Goal: Navigation & Orientation: Find specific page/section

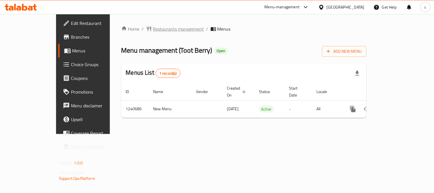
click at [153, 30] on span "Restaurants management" at bounding box center [178, 28] width 51 height 7
click at [153, 28] on span "Restaurants management" at bounding box center [178, 28] width 51 height 7
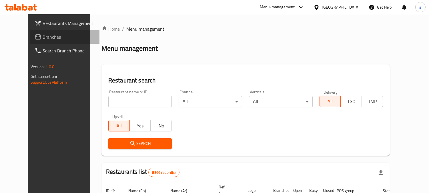
click at [43, 37] on span "Branches" at bounding box center [69, 36] width 52 height 7
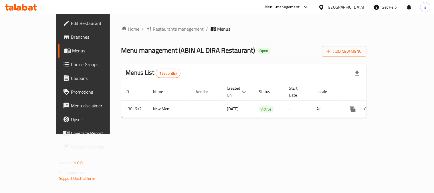
click at [153, 31] on span "Restaurants management" at bounding box center [178, 28] width 51 height 7
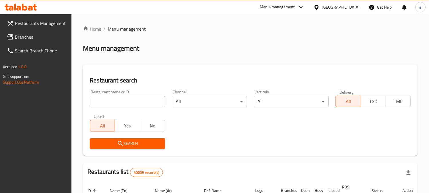
click at [21, 39] on span "Branches" at bounding box center [41, 36] width 52 height 7
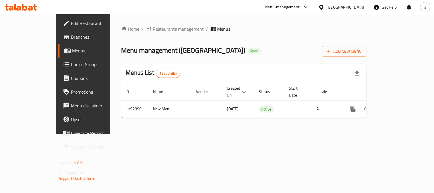
click at [153, 29] on span "Restaurants management" at bounding box center [178, 28] width 51 height 7
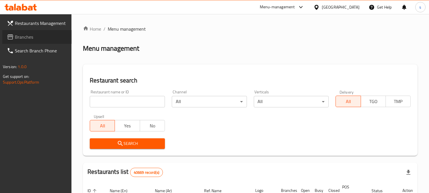
click at [17, 36] on span "Branches" at bounding box center [41, 36] width 52 height 7
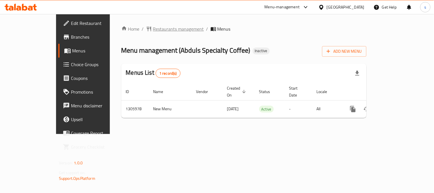
click at [153, 27] on span "Restaurants management" at bounding box center [178, 28] width 51 height 7
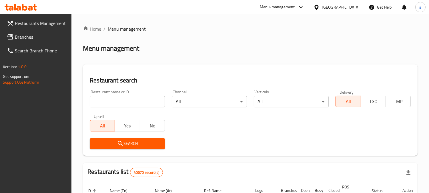
click at [23, 33] on span "Branches" at bounding box center [41, 36] width 52 height 7
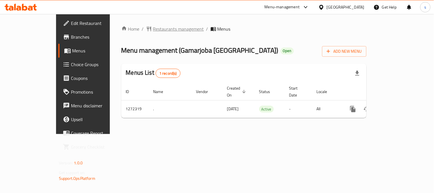
click at [153, 31] on span "Restaurants management" at bounding box center [178, 28] width 51 height 7
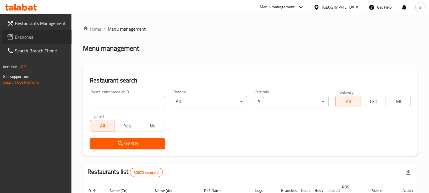
click at [31, 41] on link "Branches" at bounding box center [37, 37] width 70 height 14
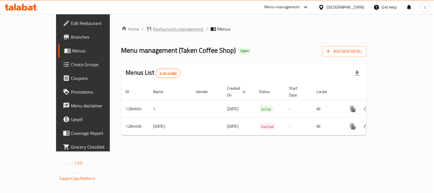
click at [153, 30] on span "Restaurants management" at bounding box center [178, 28] width 51 height 7
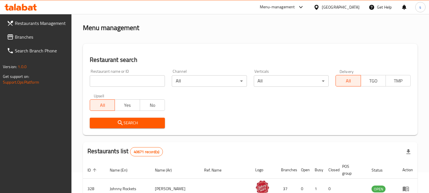
scroll to position [32, 0]
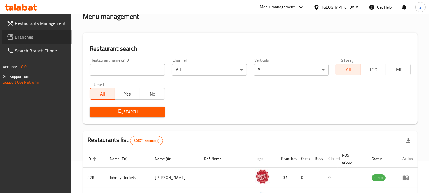
click at [35, 38] on span "Branches" at bounding box center [41, 36] width 52 height 7
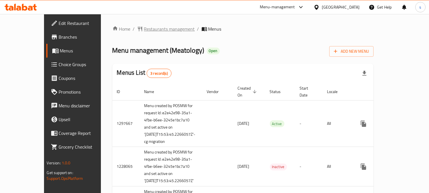
click at [151, 29] on span "Restaurants management" at bounding box center [169, 28] width 51 height 7
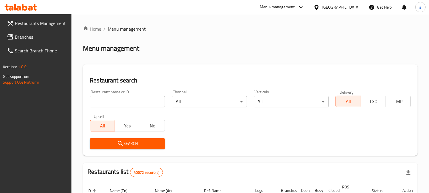
click at [147, 105] on input "search" at bounding box center [127, 101] width 75 height 11
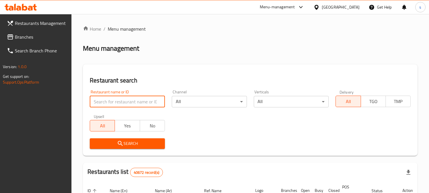
paste input "647537"
type input "647537"
click button "Search" at bounding box center [127, 143] width 75 height 11
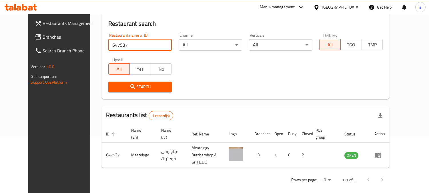
scroll to position [57, 0]
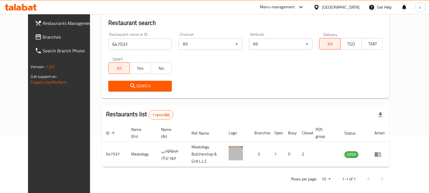
click at [316, 100] on div "Home / Menu management Menu management Restaurant search Restaurant name or ID …" at bounding box center [246, 77] width 288 height 218
click at [43, 35] on span "Branches" at bounding box center [69, 36] width 52 height 7
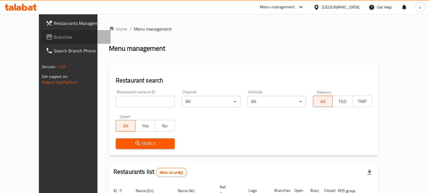
click at [54, 33] on span "Branches" at bounding box center [80, 36] width 52 height 7
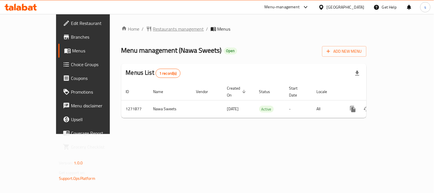
click at [153, 29] on span "Restaurants management" at bounding box center [178, 28] width 51 height 7
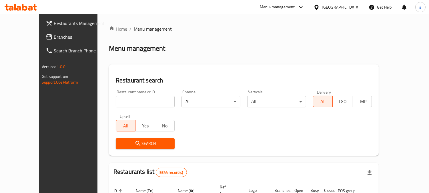
click at [54, 36] on span "Branches" at bounding box center [80, 36] width 52 height 7
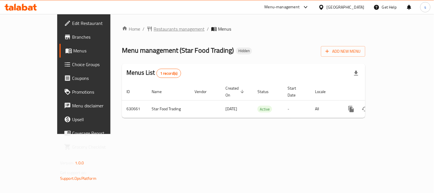
click at [154, 30] on span "Restaurants management" at bounding box center [179, 28] width 51 height 7
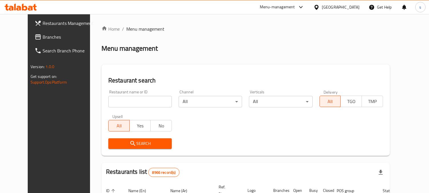
click at [43, 39] on span "Branches" at bounding box center [69, 36] width 52 height 7
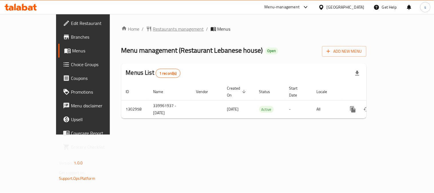
click at [153, 29] on span "Restaurants management" at bounding box center [178, 28] width 51 height 7
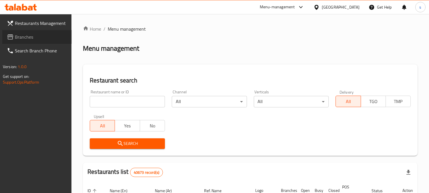
click at [33, 32] on link "Branches" at bounding box center [37, 37] width 70 height 14
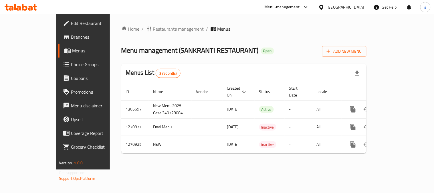
click at [153, 28] on span "Restaurants management" at bounding box center [178, 28] width 51 height 7
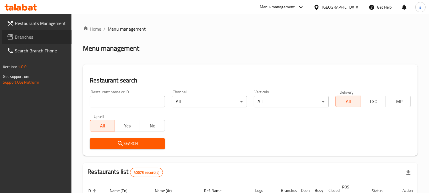
click at [25, 34] on span "Branches" at bounding box center [41, 36] width 52 height 7
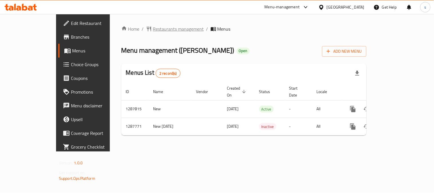
click at [153, 30] on span "Restaurants management" at bounding box center [178, 28] width 51 height 7
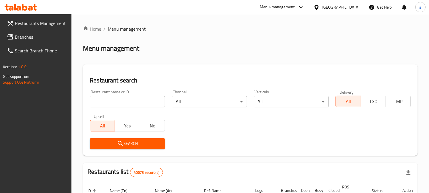
click at [24, 38] on span "Branches" at bounding box center [41, 36] width 52 height 7
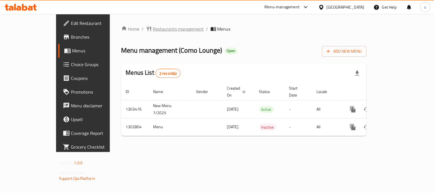
click at [153, 32] on span "Restaurants management" at bounding box center [178, 28] width 51 height 7
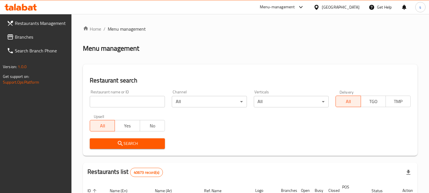
drag, startPoint x: 29, startPoint y: 37, endPoint x: 23, endPoint y: 41, distance: 6.6
click at [29, 37] on span "Branches" at bounding box center [41, 36] width 52 height 7
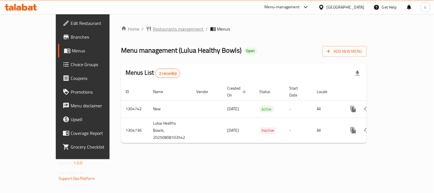
click at [153, 31] on span "Restaurants management" at bounding box center [178, 28] width 51 height 7
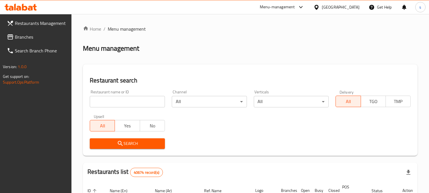
click at [29, 32] on link "Branches" at bounding box center [37, 37] width 70 height 14
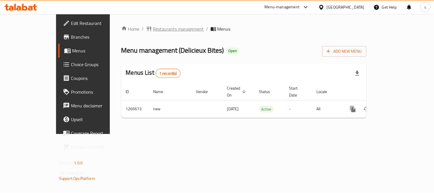
click at [158, 27] on span "Restaurants management" at bounding box center [178, 28] width 51 height 7
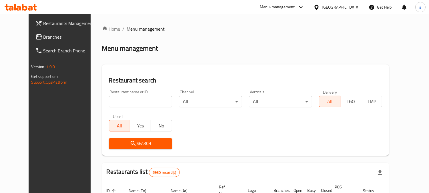
drag, startPoint x: 30, startPoint y: 37, endPoint x: 27, endPoint y: 39, distance: 3.6
click at [43, 37] on span "Branches" at bounding box center [69, 36] width 52 height 7
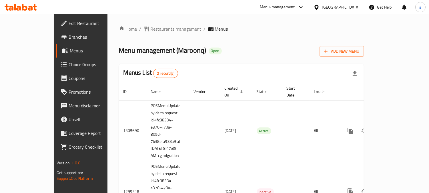
click at [151, 30] on span "Restaurants management" at bounding box center [176, 28] width 51 height 7
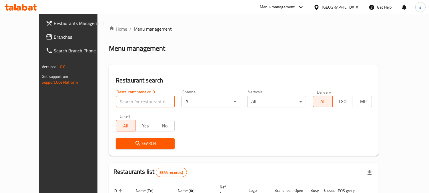
paste input "701289"
type input "701289"
click button "Search" at bounding box center [145, 143] width 59 height 11
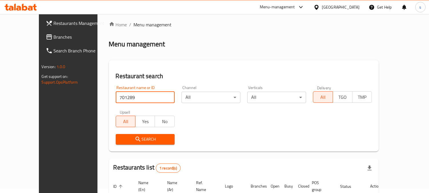
scroll to position [51, 0]
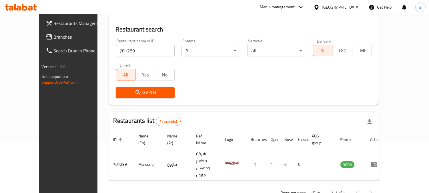
click at [54, 38] on span "Branches" at bounding box center [80, 36] width 52 height 7
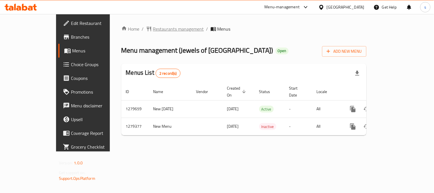
click at [153, 32] on span "Restaurants management" at bounding box center [178, 28] width 51 height 7
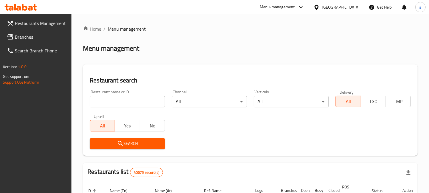
click at [7, 35] on icon at bounding box center [10, 36] width 7 height 7
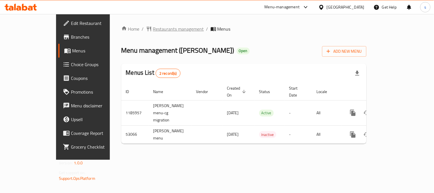
click at [153, 29] on span "Restaurants management" at bounding box center [178, 28] width 51 height 7
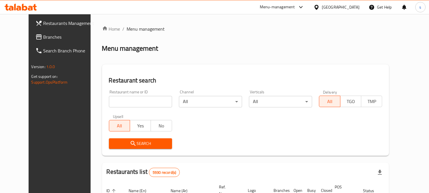
click at [31, 32] on link "Branches" at bounding box center [66, 37] width 70 height 14
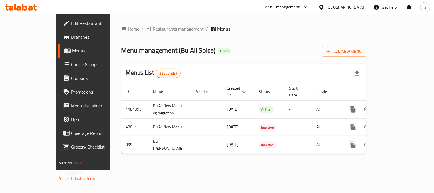
click at [153, 31] on span "Restaurants management" at bounding box center [178, 28] width 51 height 7
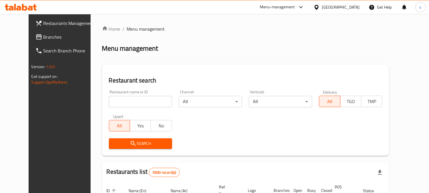
click at [43, 33] on span "Branches" at bounding box center [69, 36] width 52 height 7
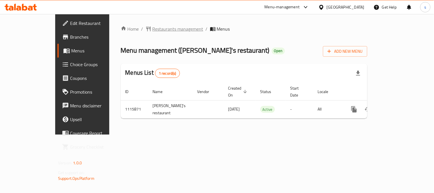
click at [152, 31] on span "Restaurants management" at bounding box center [177, 28] width 51 height 7
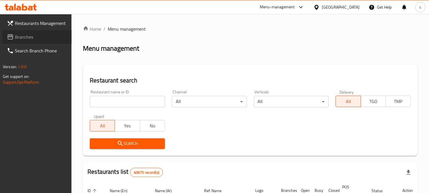
click at [31, 34] on span "Branches" at bounding box center [41, 36] width 52 height 7
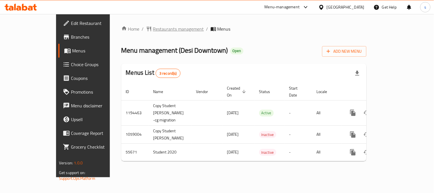
click at [153, 29] on span "Restaurants management" at bounding box center [178, 28] width 51 height 7
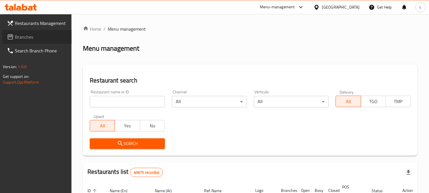
drag, startPoint x: 32, startPoint y: 37, endPoint x: 2, endPoint y: 37, distance: 30.0
click at [31, 37] on span "Branches" at bounding box center [41, 36] width 52 height 7
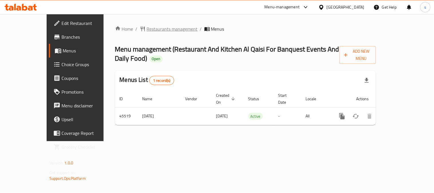
click at [156, 28] on span "Restaurants management" at bounding box center [172, 28] width 51 height 7
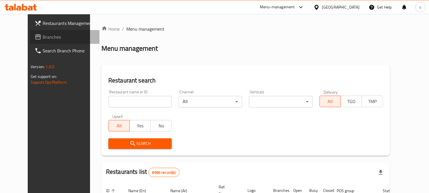
click at [43, 37] on span "Branches" at bounding box center [69, 36] width 52 height 7
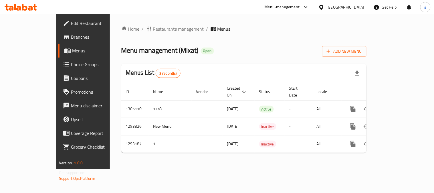
click at [153, 28] on span "Restaurants management" at bounding box center [178, 28] width 51 height 7
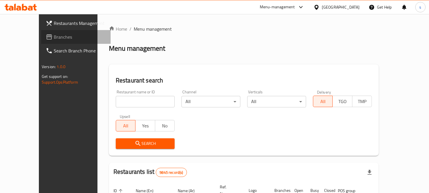
click at [54, 36] on span "Branches" at bounding box center [80, 36] width 52 height 7
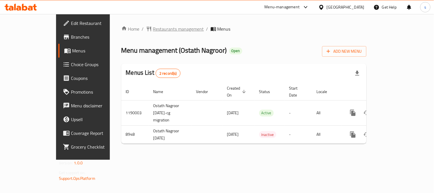
click at [153, 28] on span "Restaurants management" at bounding box center [178, 28] width 51 height 7
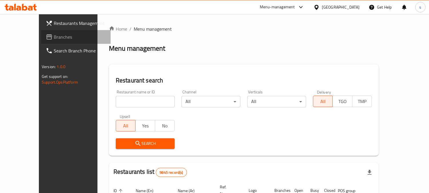
click at [54, 36] on span "Branches" at bounding box center [80, 36] width 52 height 7
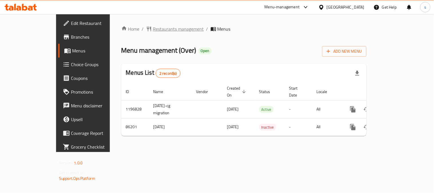
click at [153, 31] on span "Restaurants management" at bounding box center [178, 28] width 51 height 7
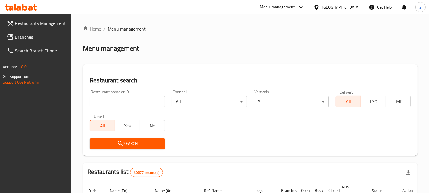
click at [28, 39] on span "Branches" at bounding box center [41, 36] width 52 height 7
